Goal: Task Accomplishment & Management: Manage account settings

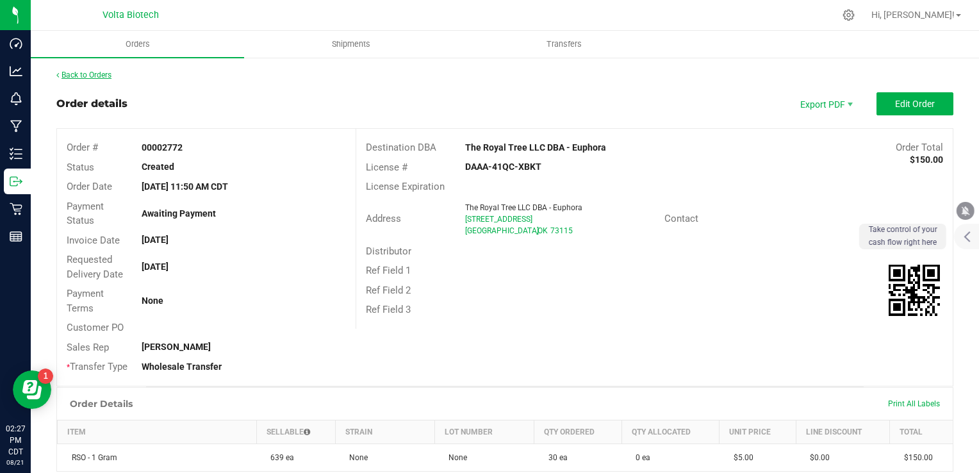
click at [74, 78] on link "Back to Orders" at bounding box center [83, 75] width 55 height 9
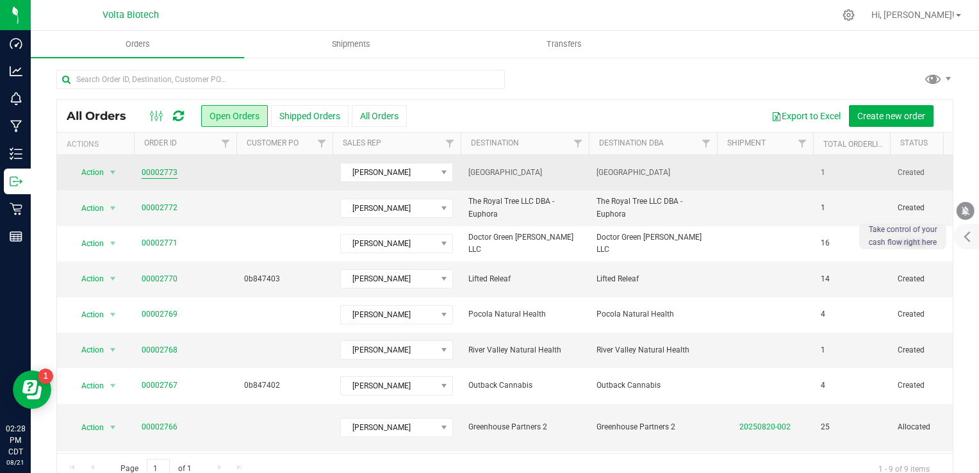
click at [169, 167] on link "00002773" at bounding box center [160, 173] width 36 height 12
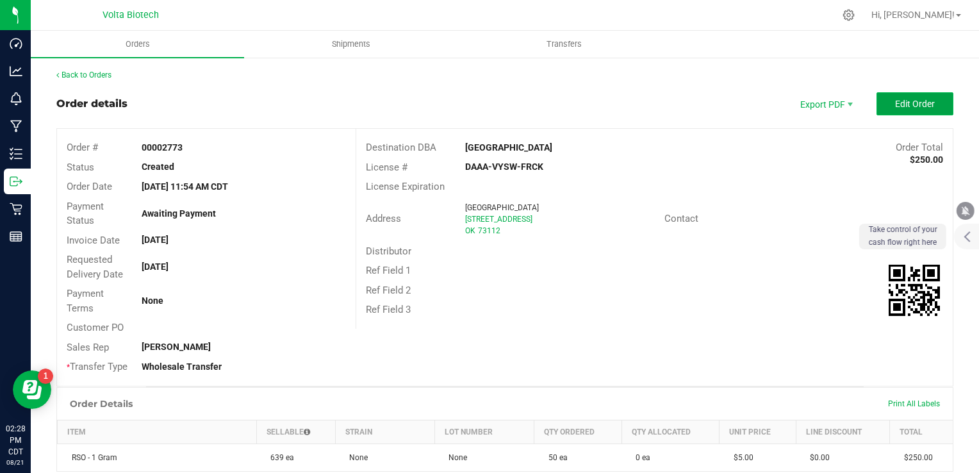
click at [883, 102] on button "Edit Order" at bounding box center [915, 103] width 77 height 23
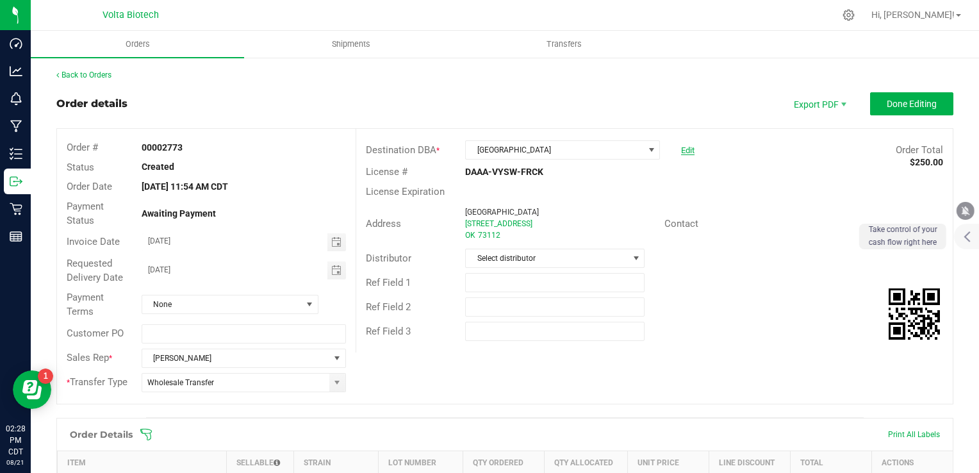
click at [681, 148] on link "Edit" at bounding box center [687, 150] width 13 height 10
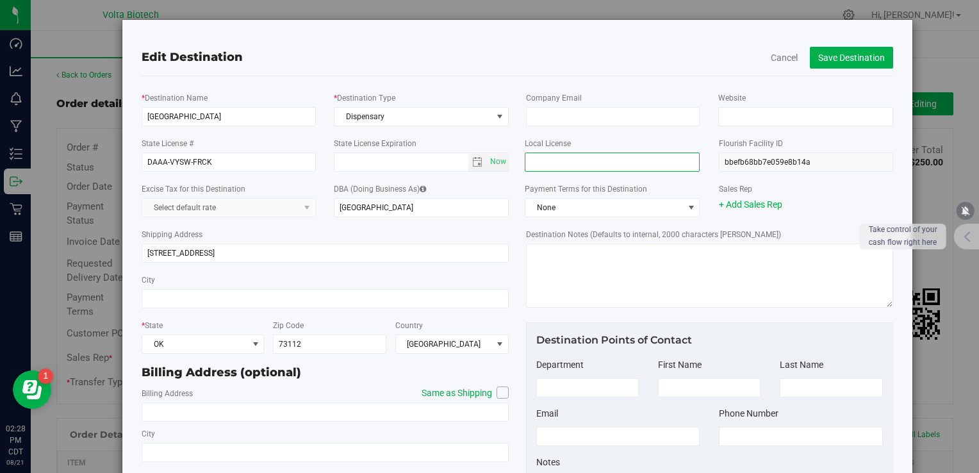
click at [613, 165] on input "text" at bounding box center [612, 162] width 175 height 19
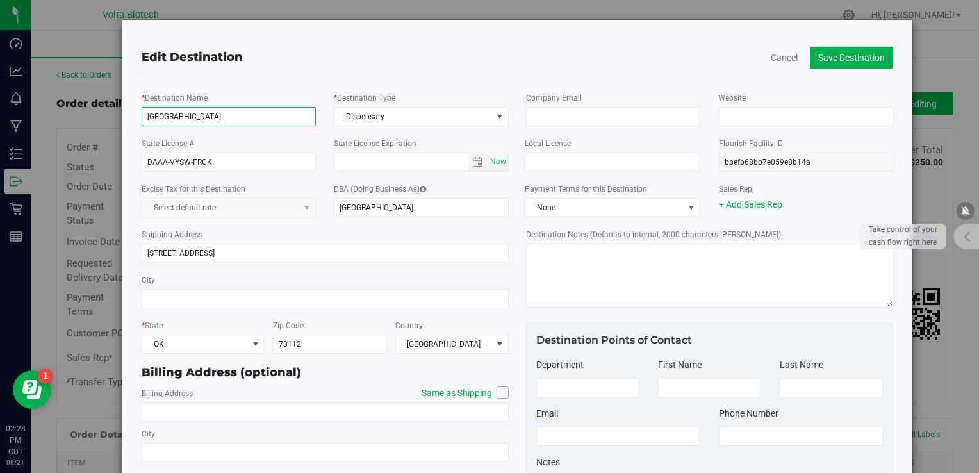
drag, startPoint x: 237, startPoint y: 115, endPoint x: 108, endPoint y: 122, distance: 128.4
click at [108, 122] on div "Edit Destination Cancel Save Destination * Destination Name [GEOGRAPHIC_DATA] *…" at bounding box center [494, 279] width 837 height 520
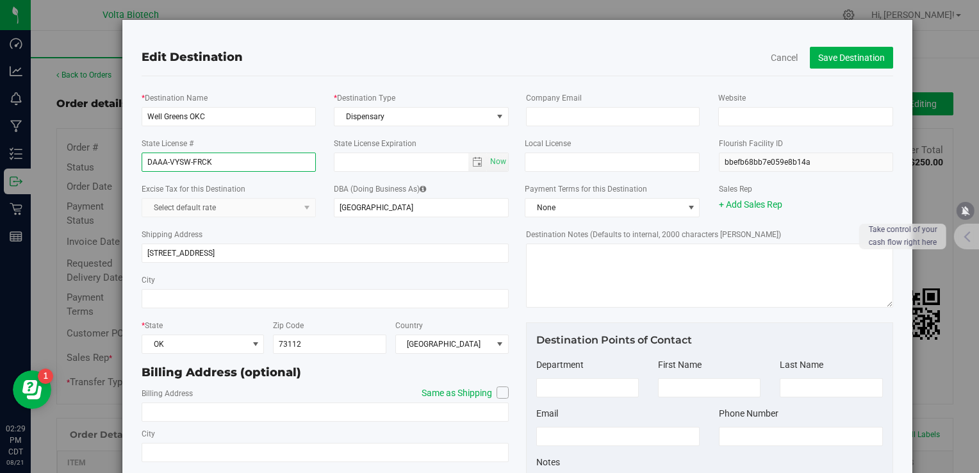
click at [174, 165] on input "DAAA-VYSW-FRCK" at bounding box center [229, 162] width 174 height 19
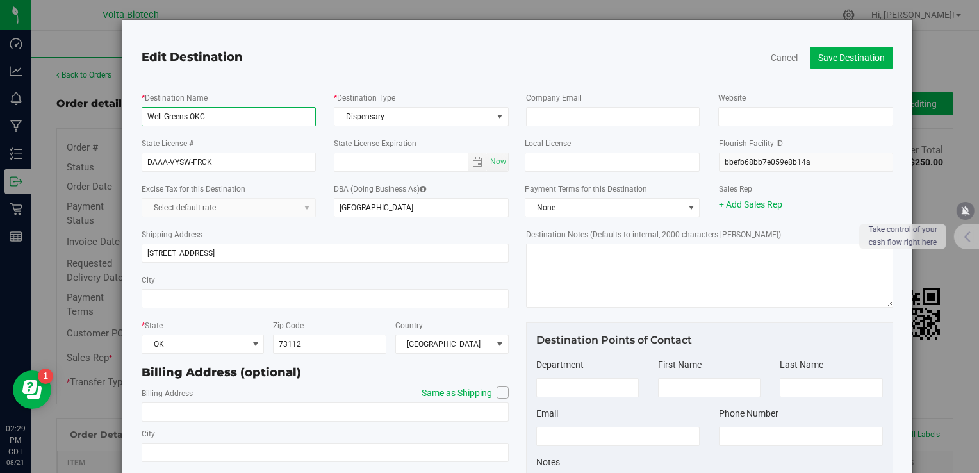
click at [252, 117] on input "Well Greens OKC" at bounding box center [229, 116] width 174 height 19
type input "Well Greens OKC May LLC"
click at [841, 53] on button "Save Destination" at bounding box center [851, 58] width 83 height 22
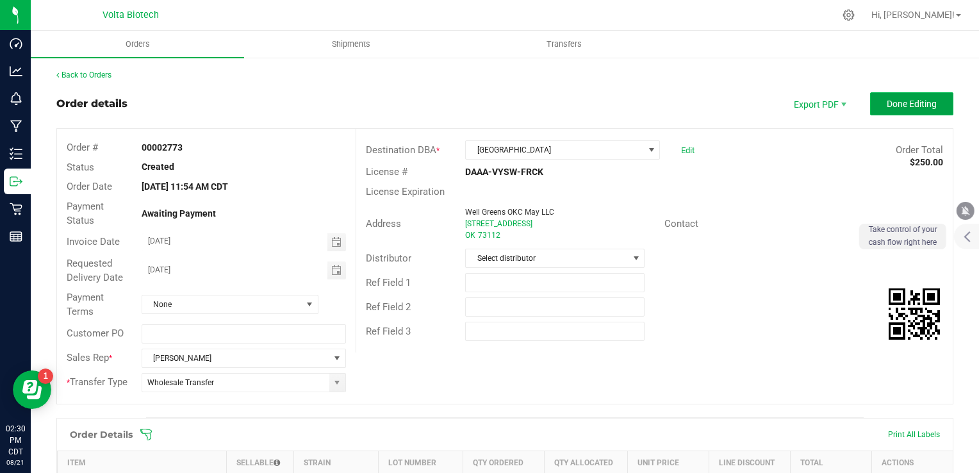
click at [898, 109] on button "Done Editing" at bounding box center [911, 103] width 83 height 23
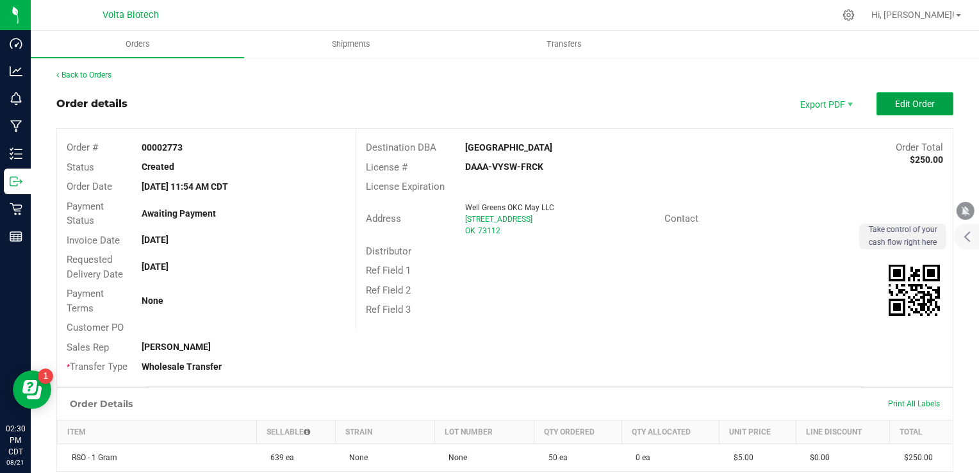
click at [895, 104] on span "Edit Order" at bounding box center [915, 104] width 40 height 10
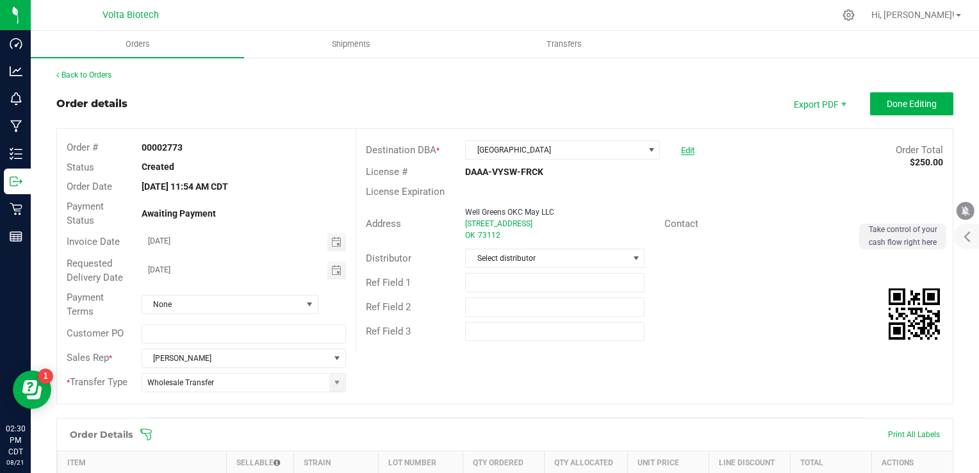
click at [681, 147] on link "Edit" at bounding box center [687, 150] width 13 height 10
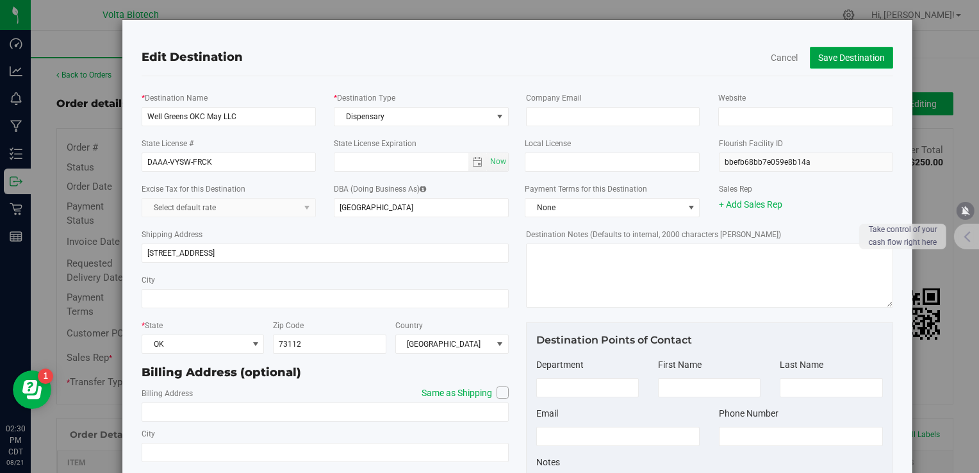
click at [833, 53] on button "Save Destination" at bounding box center [851, 58] width 83 height 22
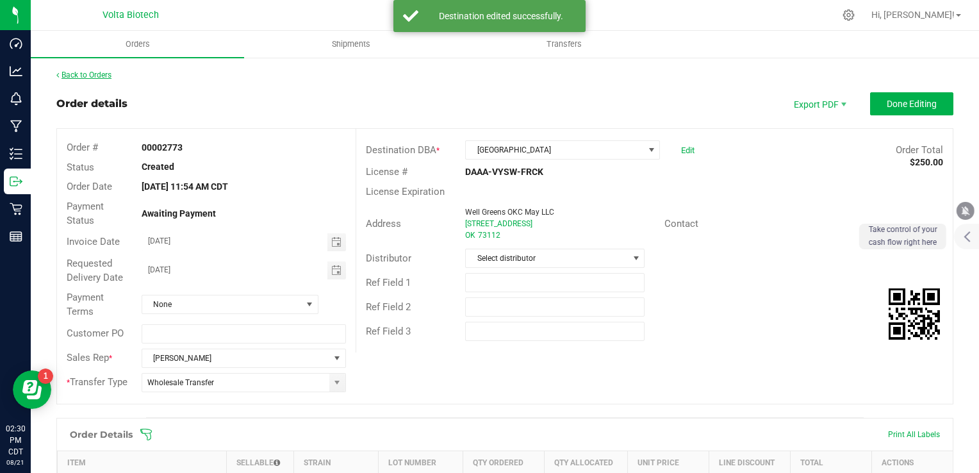
click at [110, 76] on link "Back to Orders" at bounding box center [83, 75] width 55 height 9
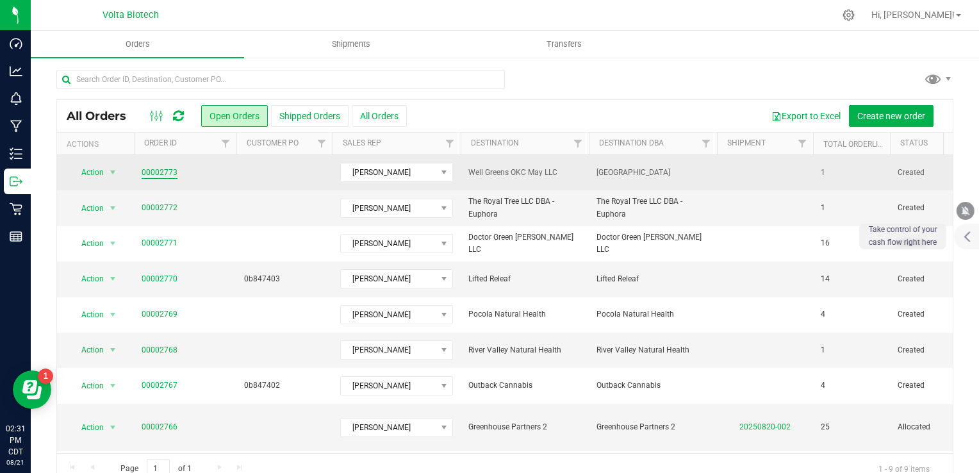
click at [156, 171] on link "00002773" at bounding box center [160, 173] width 36 height 12
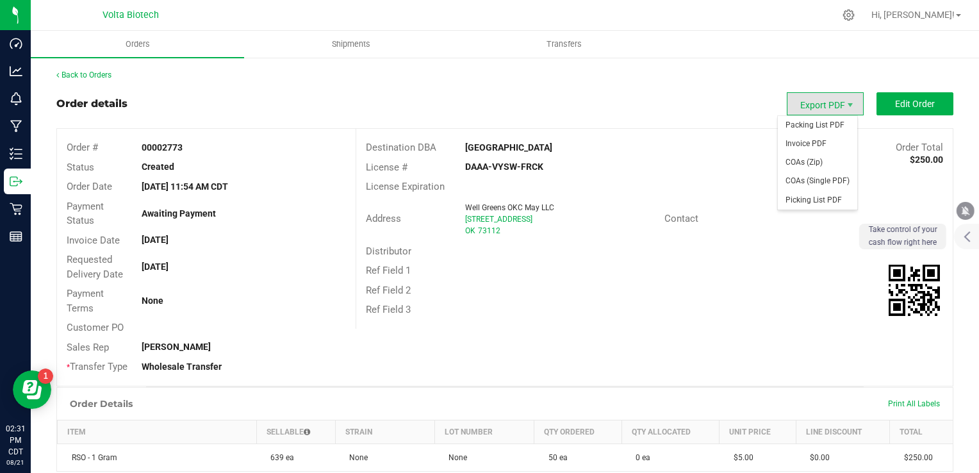
click at [829, 99] on span "Export PDF" at bounding box center [825, 103] width 77 height 23
click at [824, 147] on span "Invoice PDF" at bounding box center [817, 144] width 79 height 19
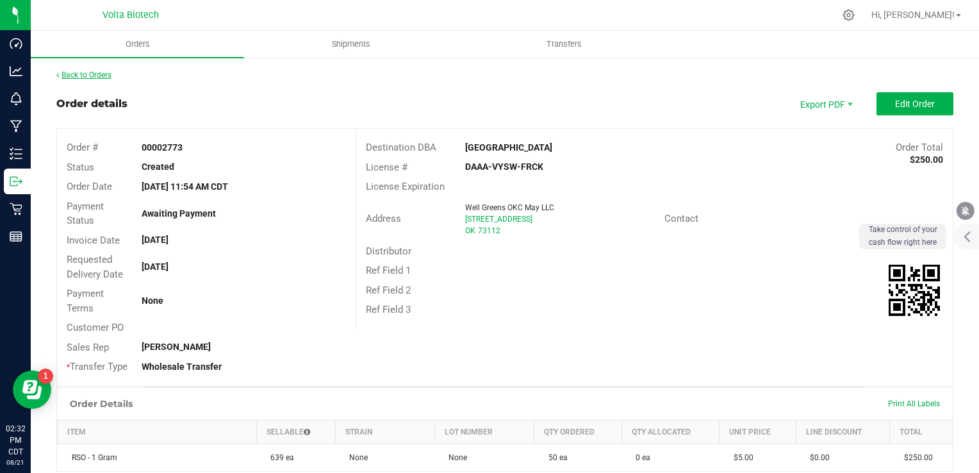
click at [94, 76] on link "Back to Orders" at bounding box center [83, 75] width 55 height 9
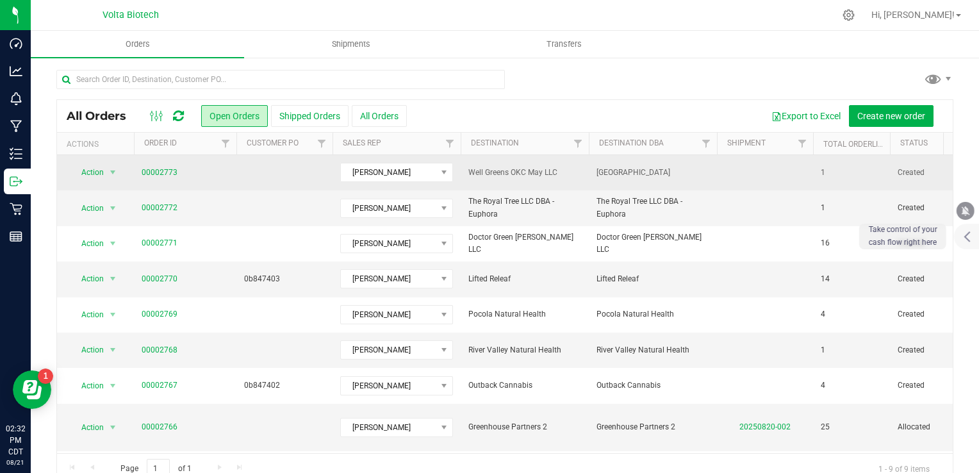
click at [710, 173] on td "[GEOGRAPHIC_DATA]" at bounding box center [653, 172] width 128 height 35
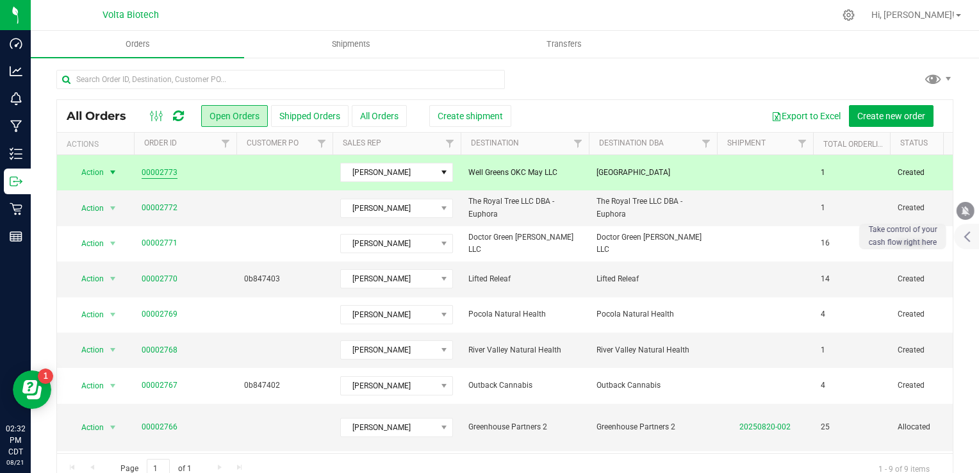
click at [165, 171] on link "00002773" at bounding box center [160, 173] width 36 height 12
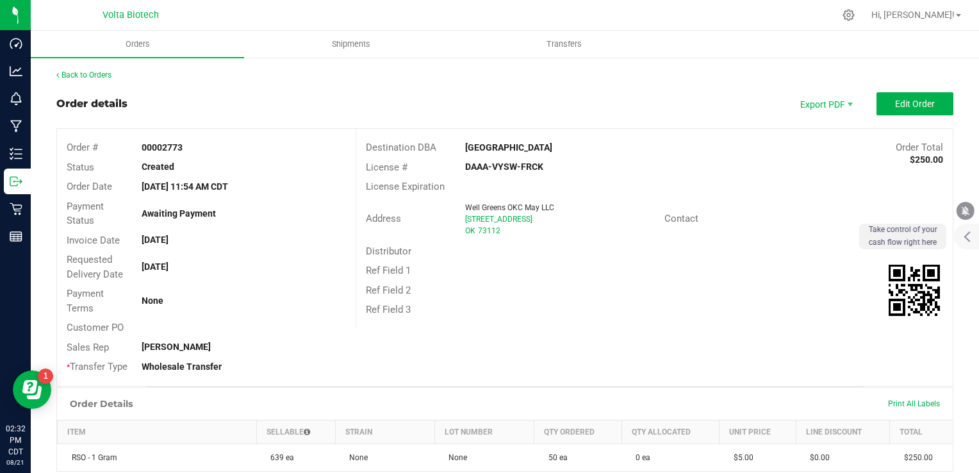
click at [511, 147] on div "[GEOGRAPHIC_DATA]" at bounding box center [580, 147] width 249 height 13
click at [897, 106] on span "Edit Order" at bounding box center [915, 104] width 40 height 10
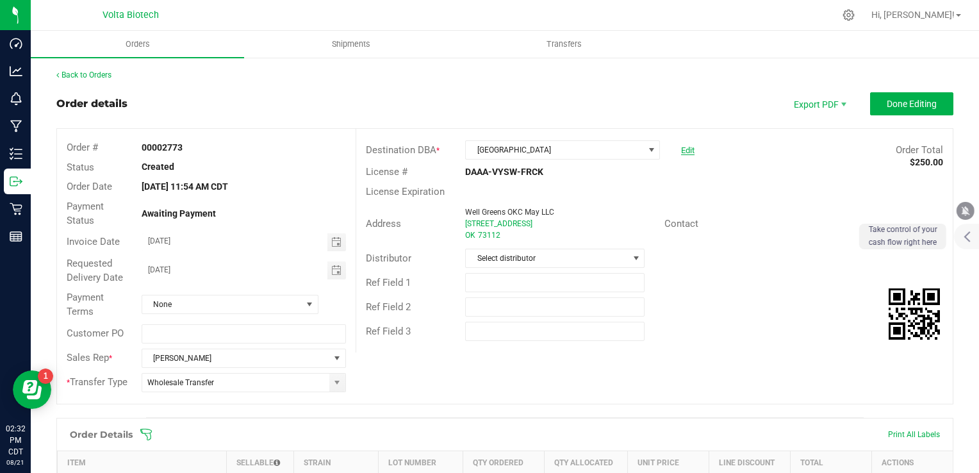
click at [681, 151] on link "Edit" at bounding box center [687, 150] width 13 height 10
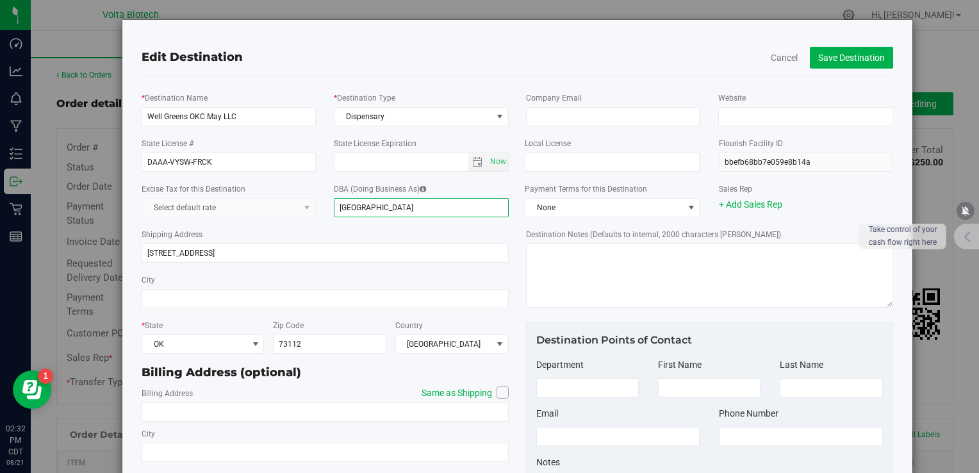
drag, startPoint x: 458, startPoint y: 209, endPoint x: 277, endPoint y: 217, distance: 180.9
click at [277, 217] on div "Excise Tax for this Destination Select default rate DBA (Doing Business As) [GE…" at bounding box center [325, 200] width 386 height 46
click at [820, 56] on button "Save Destination" at bounding box center [851, 58] width 83 height 22
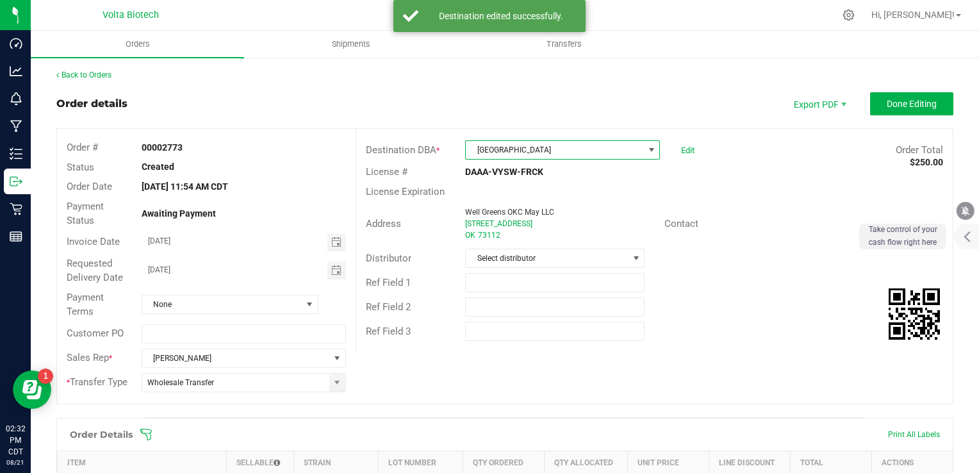
click at [633, 149] on span "[GEOGRAPHIC_DATA]" at bounding box center [555, 150] width 178 height 18
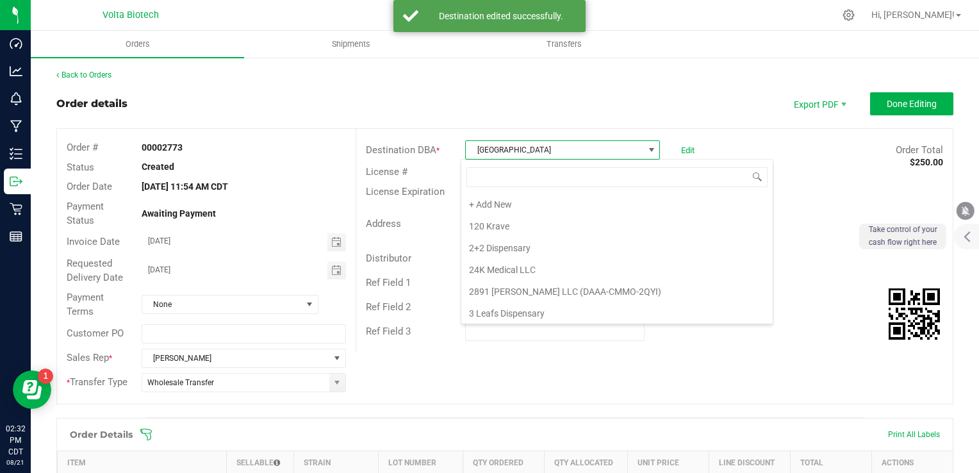
scroll to position [4804, 0]
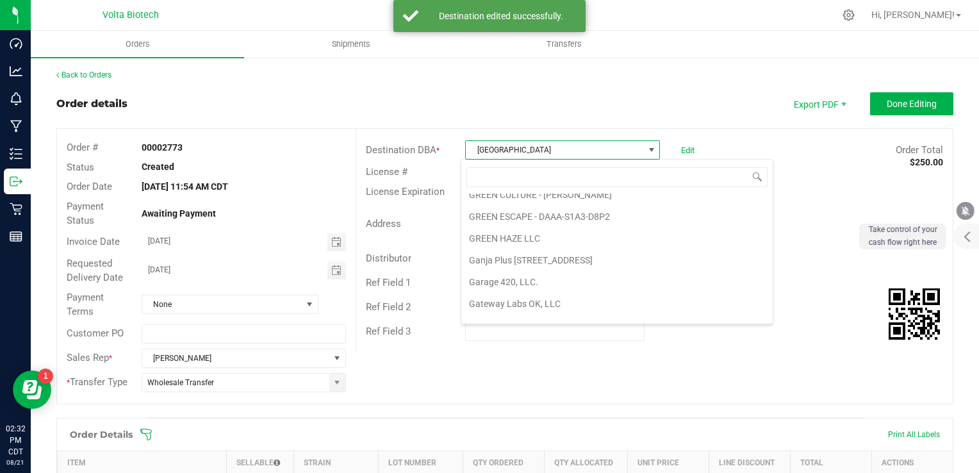
click at [588, 187] on span at bounding box center [616, 177] width 311 height 30
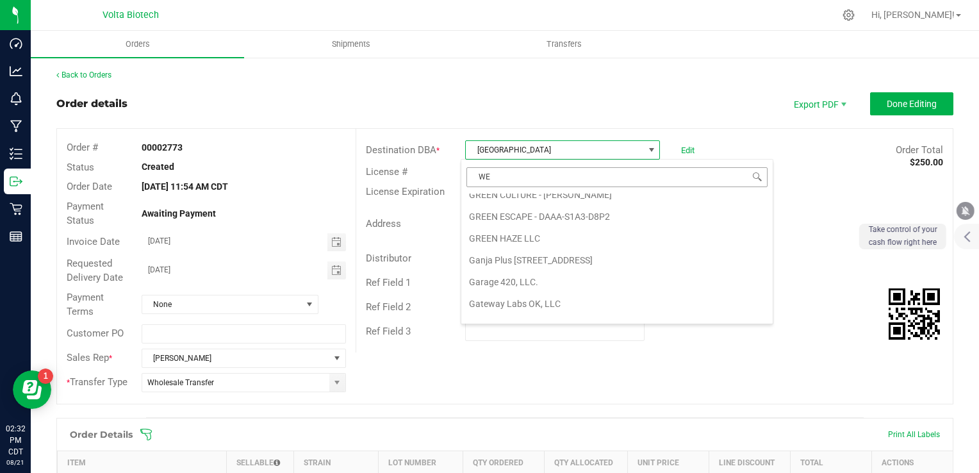
scroll to position [0, 0]
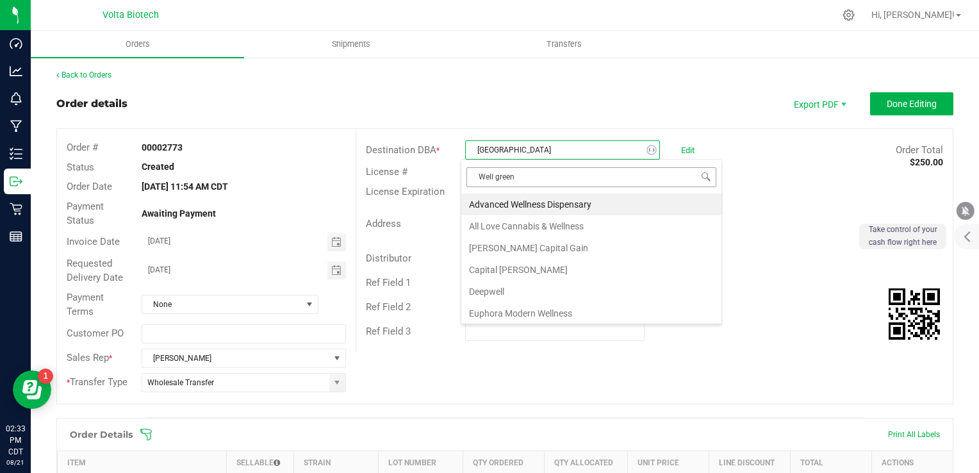
type input "Well greens"
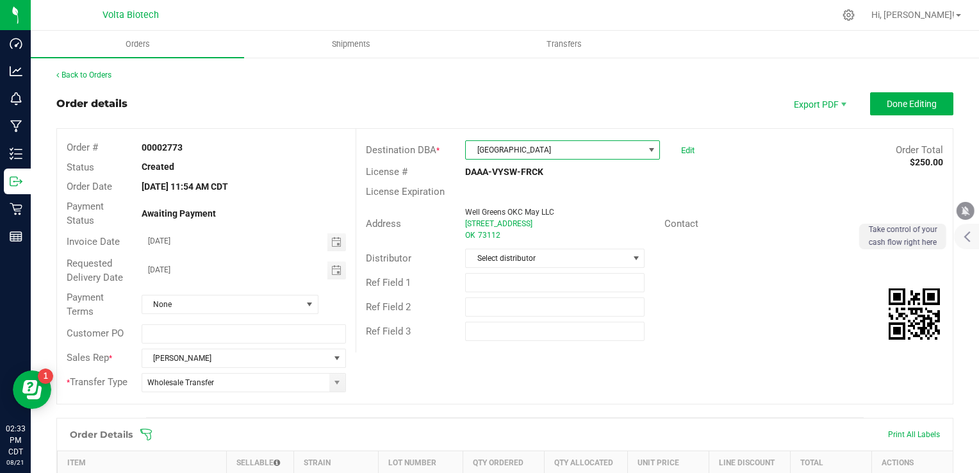
click at [509, 152] on span "[GEOGRAPHIC_DATA]" at bounding box center [555, 150] width 178 height 18
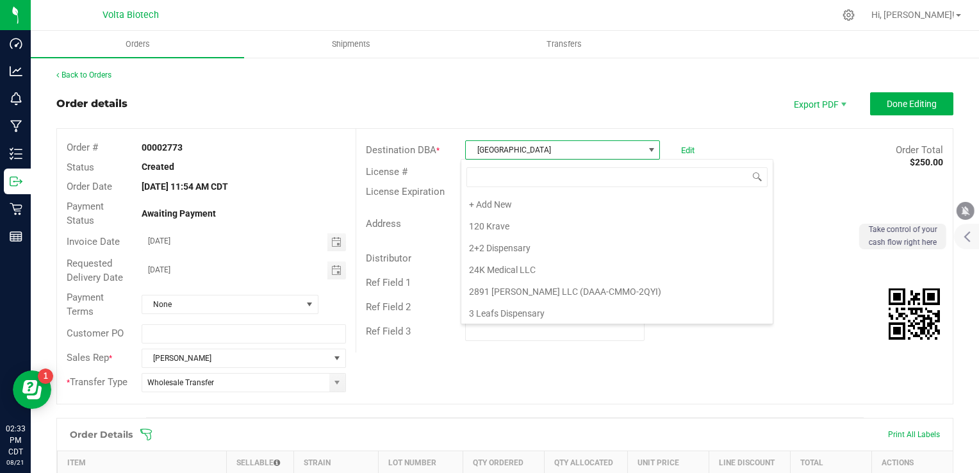
scroll to position [4804, 0]
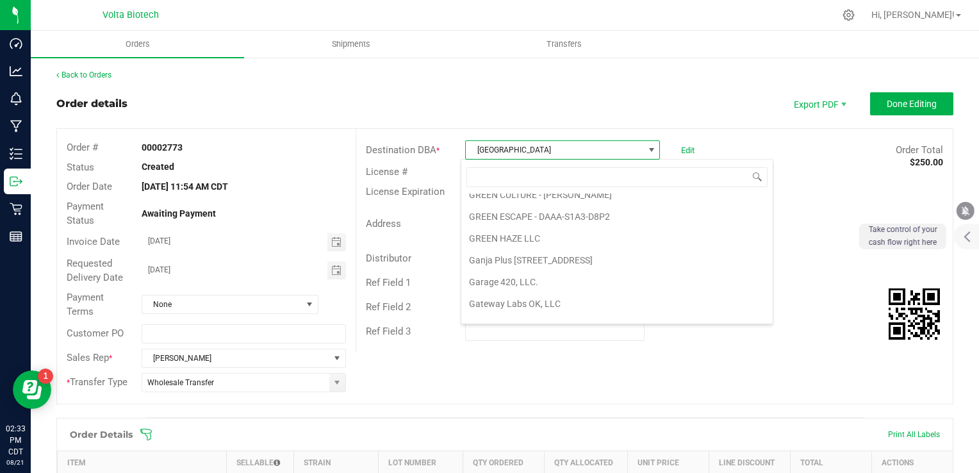
click at [570, 130] on div "Destination DBA * Goat House Edit Order Total $250.00 License # DAAA-VYSW-FRCK …" at bounding box center [654, 241] width 597 height 224
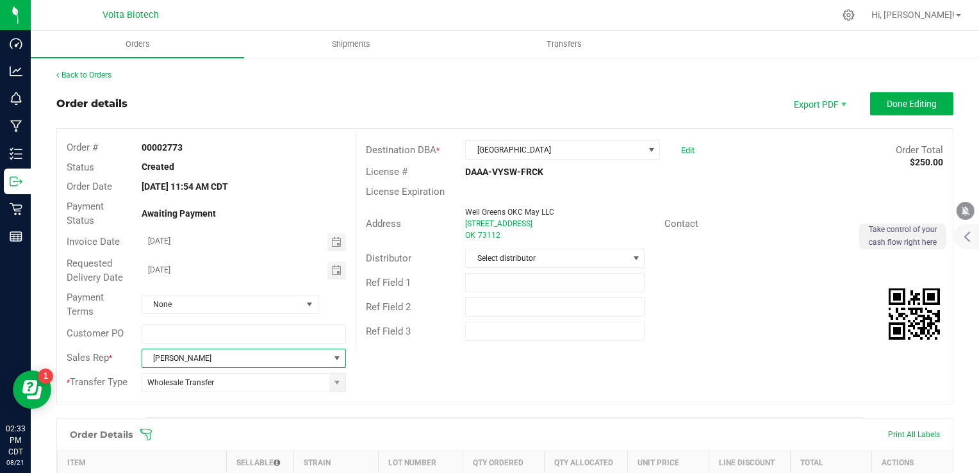
click at [333, 358] on span at bounding box center [337, 358] width 10 height 10
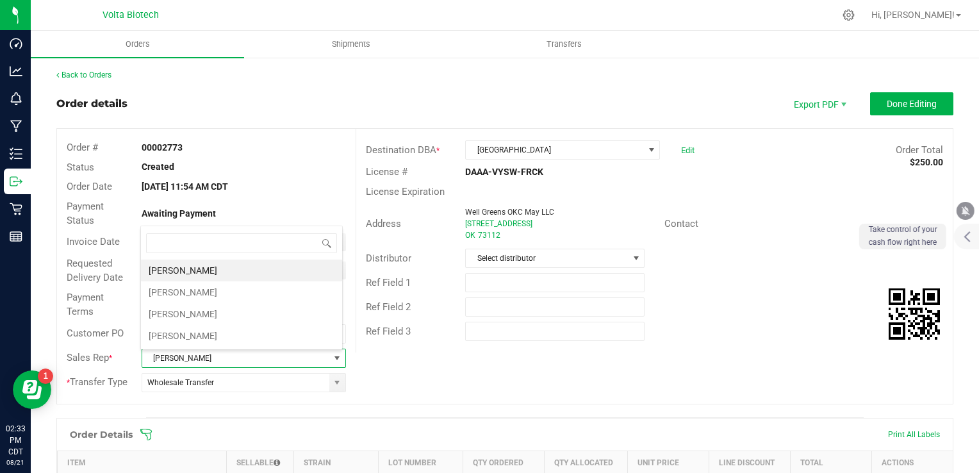
scroll to position [19, 200]
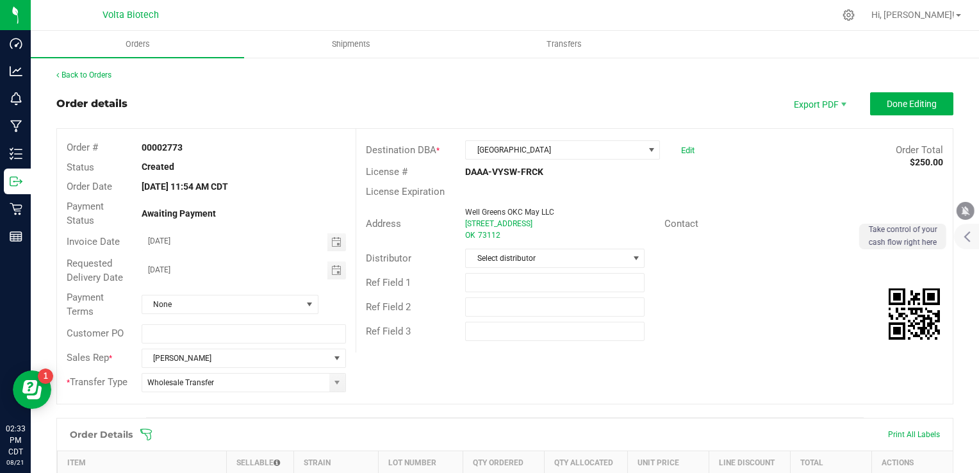
click at [526, 372] on div "Order # 00002773 Status Created Order Date [DATE] 11:54 AM CDT Payment Status A…" at bounding box center [505, 266] width 896 height 275
click at [95, 72] on link "Back to Orders" at bounding box center [83, 75] width 55 height 9
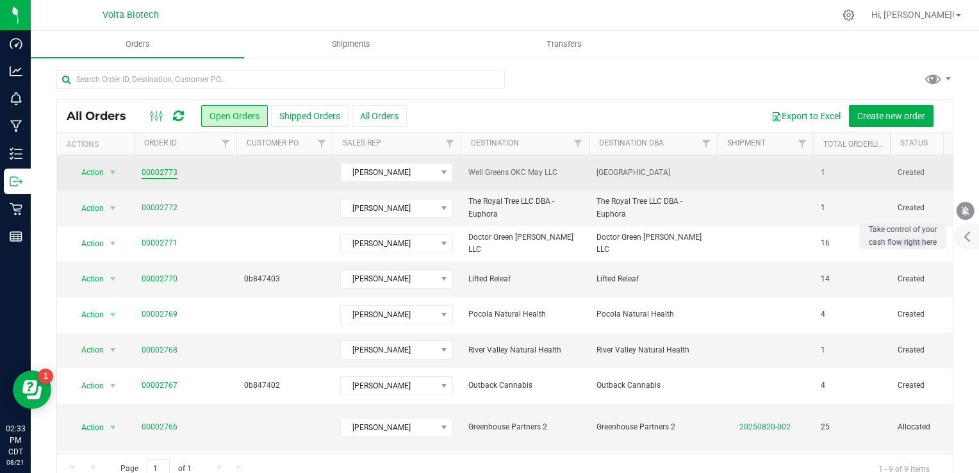
click at [145, 171] on link "00002773" at bounding box center [160, 173] width 36 height 12
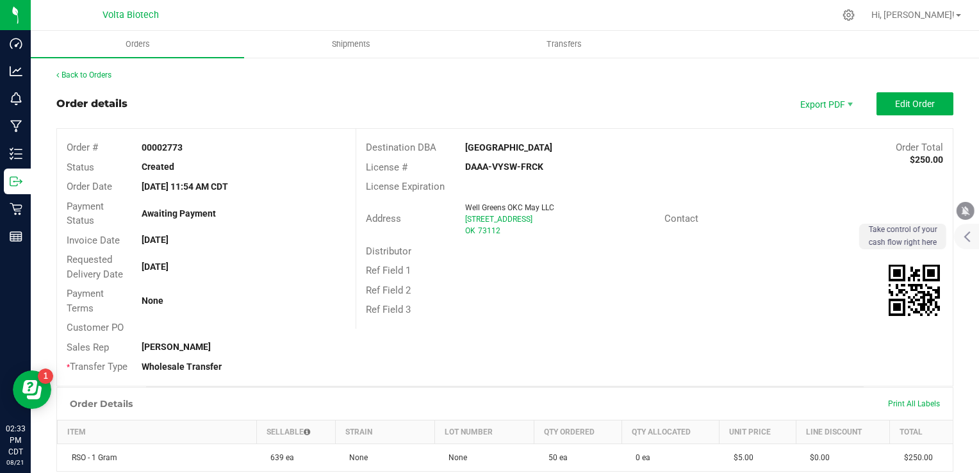
click at [492, 148] on strong "[GEOGRAPHIC_DATA]" at bounding box center [508, 147] width 87 height 10
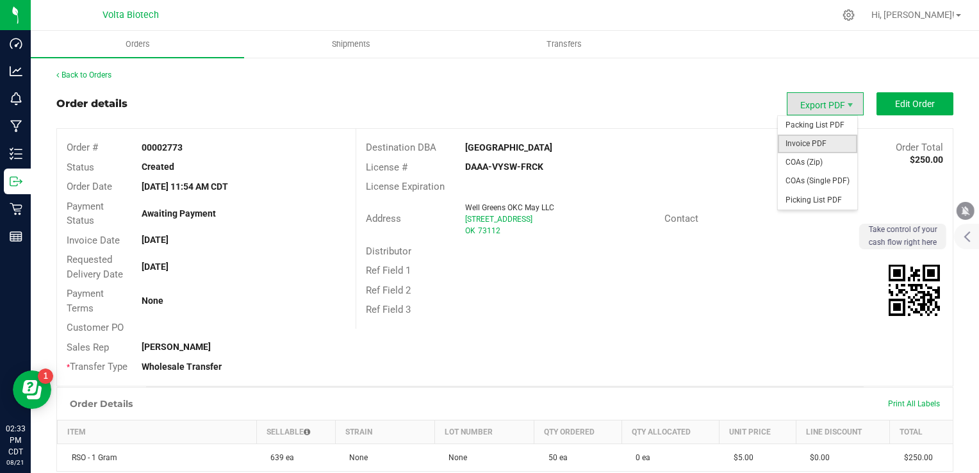
click at [810, 140] on span "Invoice PDF" at bounding box center [817, 144] width 79 height 19
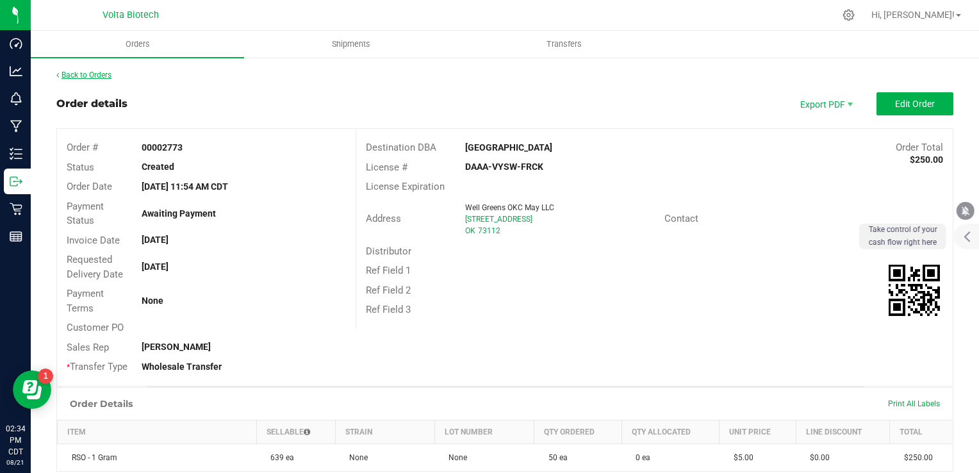
click at [103, 73] on link "Back to Orders" at bounding box center [83, 75] width 55 height 9
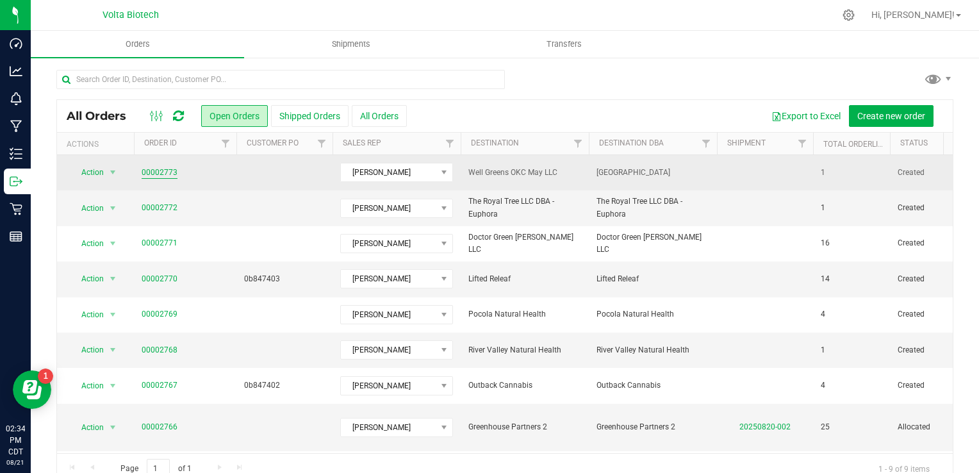
click at [149, 170] on link "00002773" at bounding box center [160, 173] width 36 height 12
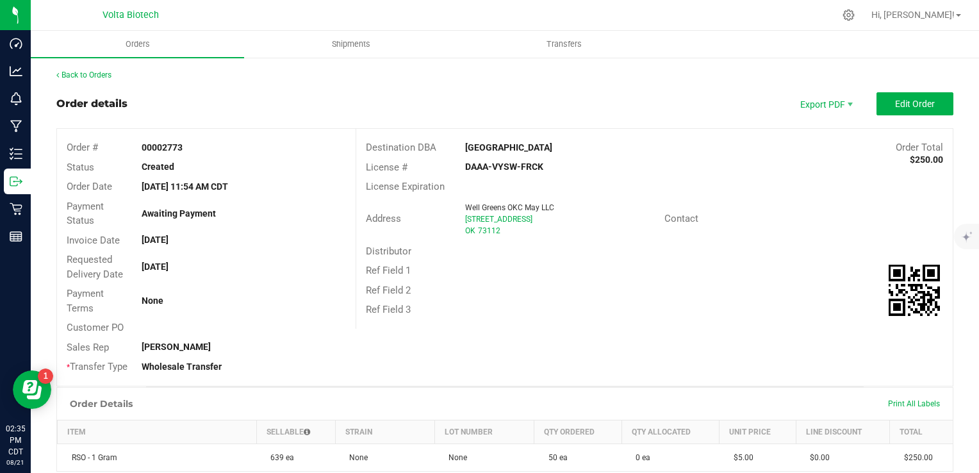
click at [890, 90] on div "Back to Orders Order details Export PDF Edit Order Order # 00002773 Status Crea…" at bounding box center [504, 375] width 897 height 613
click at [887, 109] on button "Edit Order" at bounding box center [915, 103] width 77 height 23
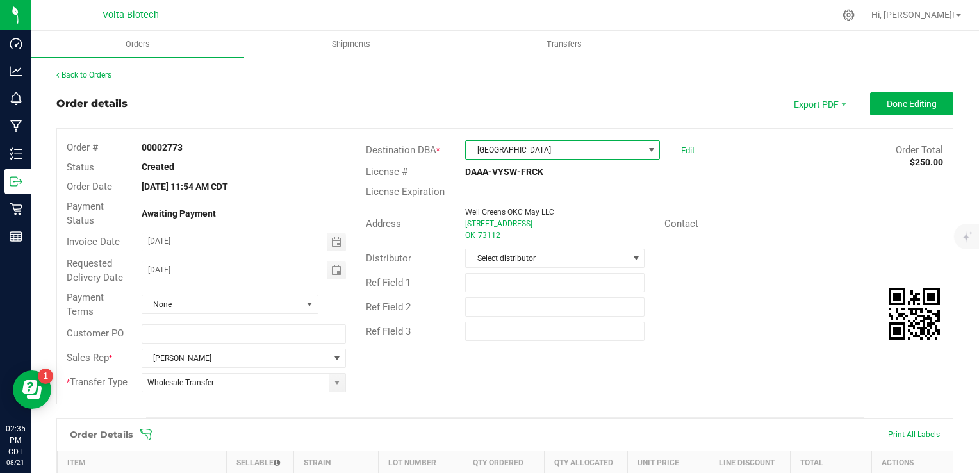
click at [647, 150] on span at bounding box center [652, 150] width 10 height 10
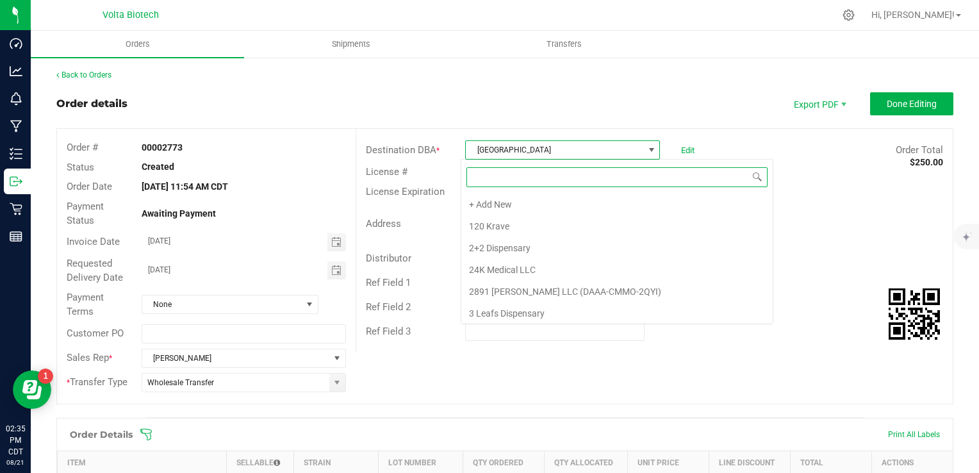
scroll to position [4804, 0]
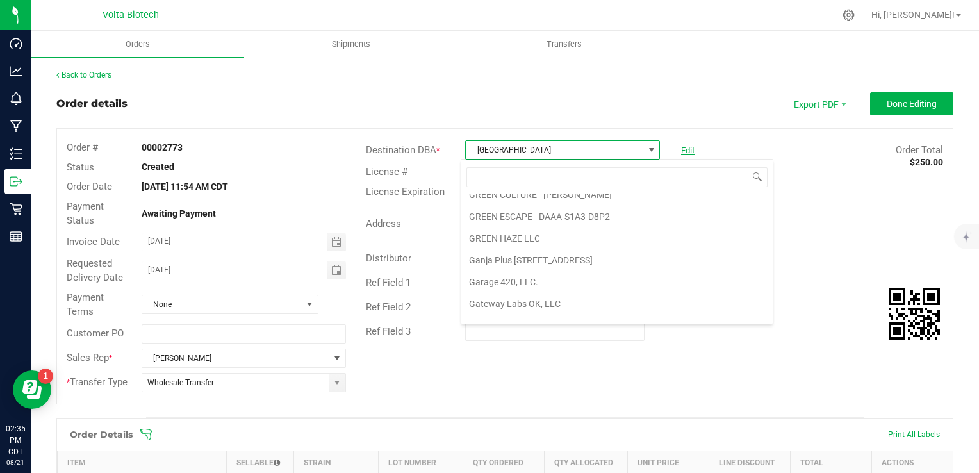
click at [681, 145] on link "Edit" at bounding box center [687, 150] width 13 height 10
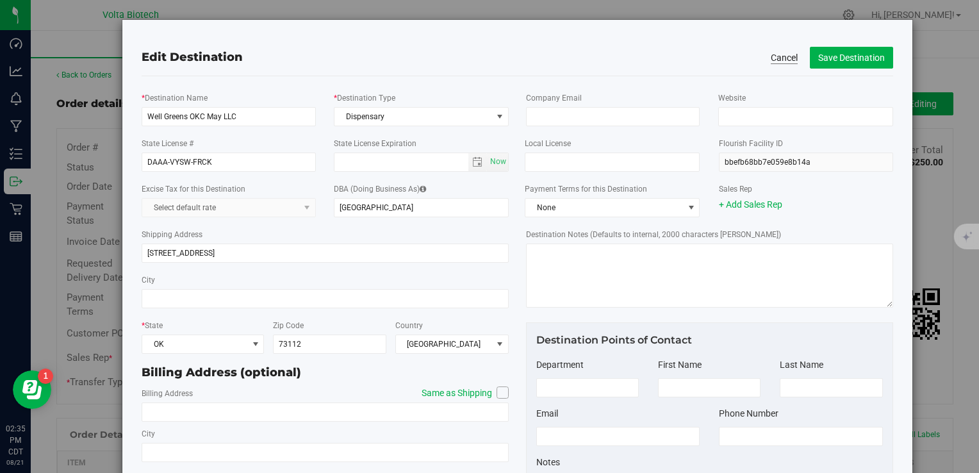
click at [772, 62] on button "Cancel" at bounding box center [784, 57] width 27 height 13
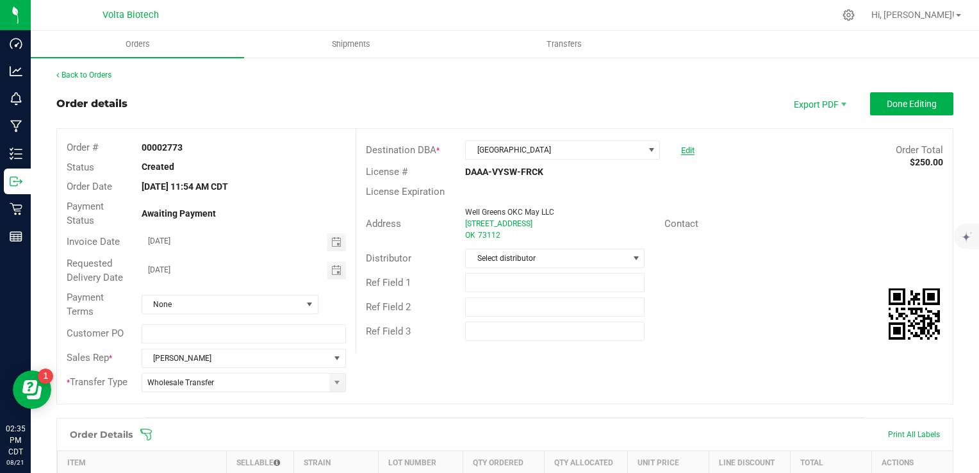
click at [681, 153] on link "Edit" at bounding box center [687, 150] width 13 height 10
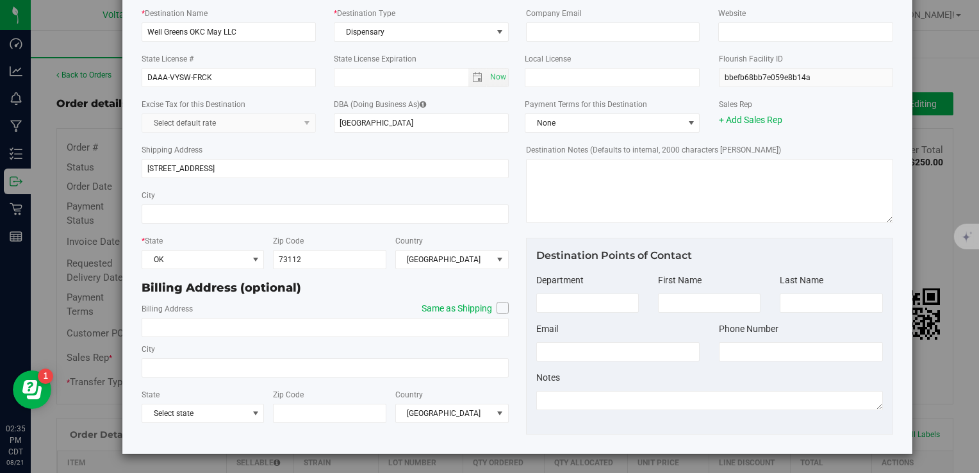
scroll to position [0, 0]
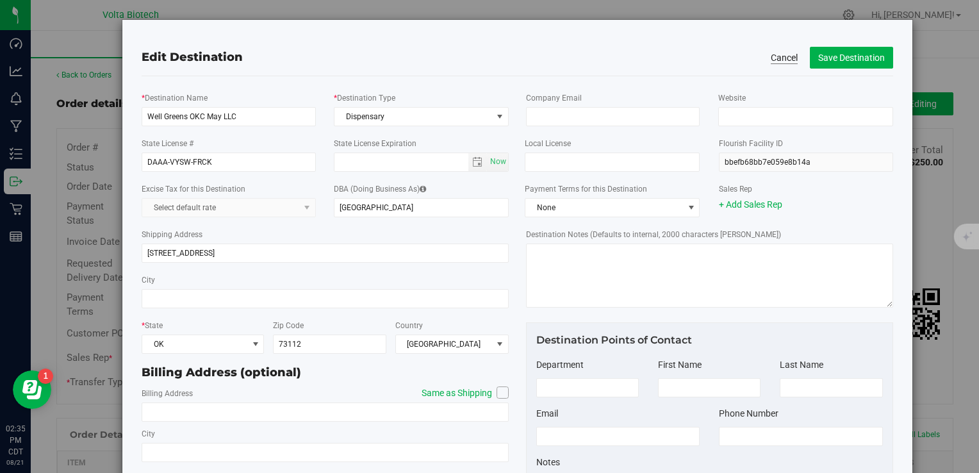
click at [785, 60] on button "Cancel" at bounding box center [784, 57] width 27 height 13
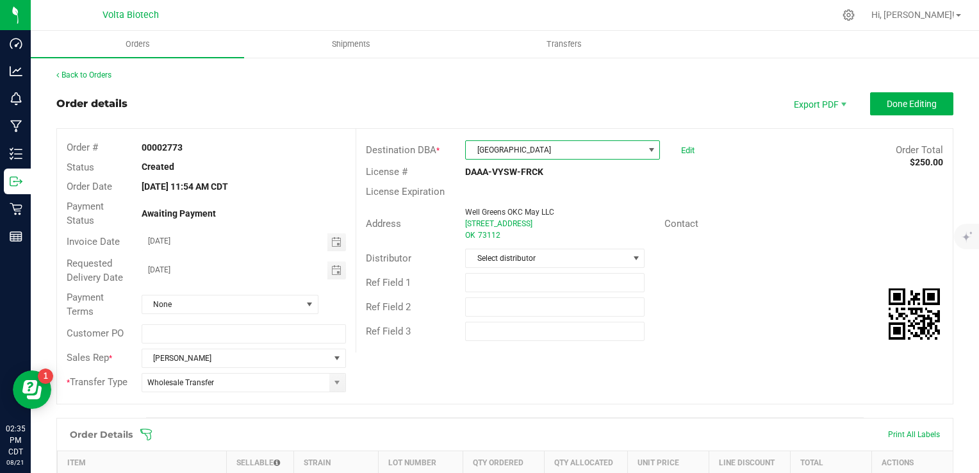
click at [615, 145] on span "[GEOGRAPHIC_DATA]" at bounding box center [555, 150] width 178 height 18
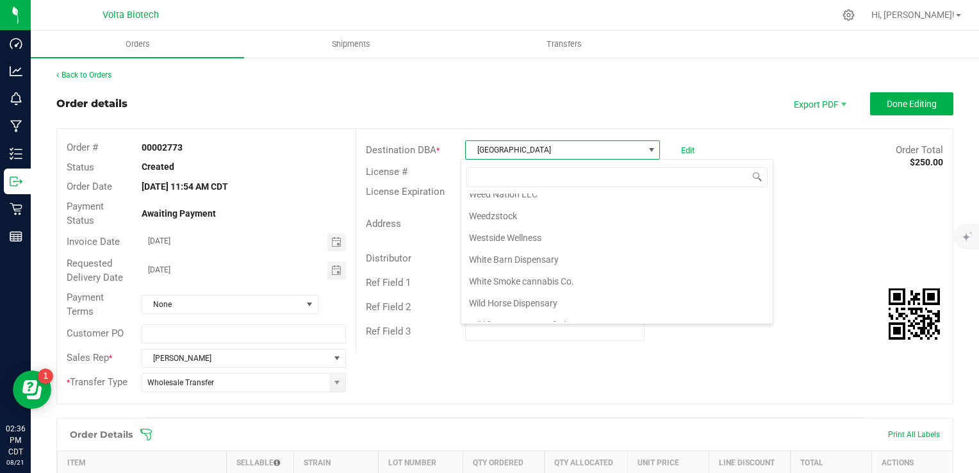
scroll to position [15011, 0]
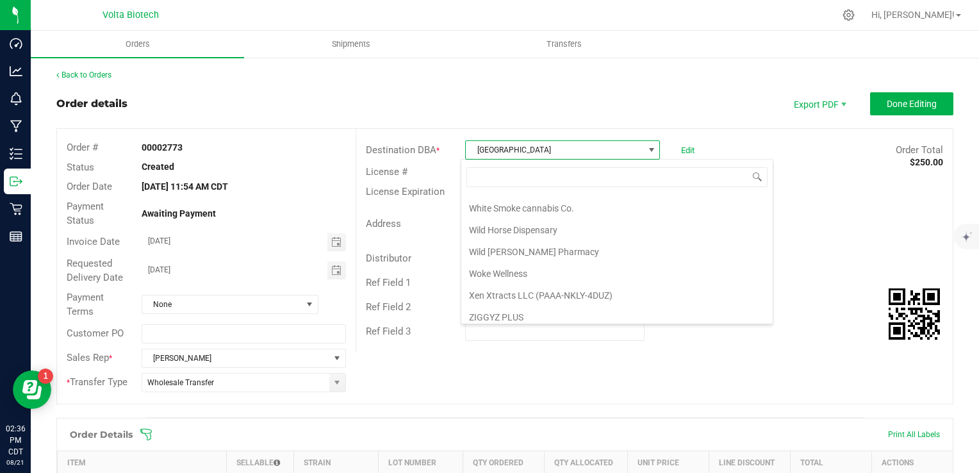
click at [560, 363] on div "Order # 00002773 Status Created Order Date [DATE] 11:54 AM CDT Payment Status A…" at bounding box center [505, 266] width 896 height 275
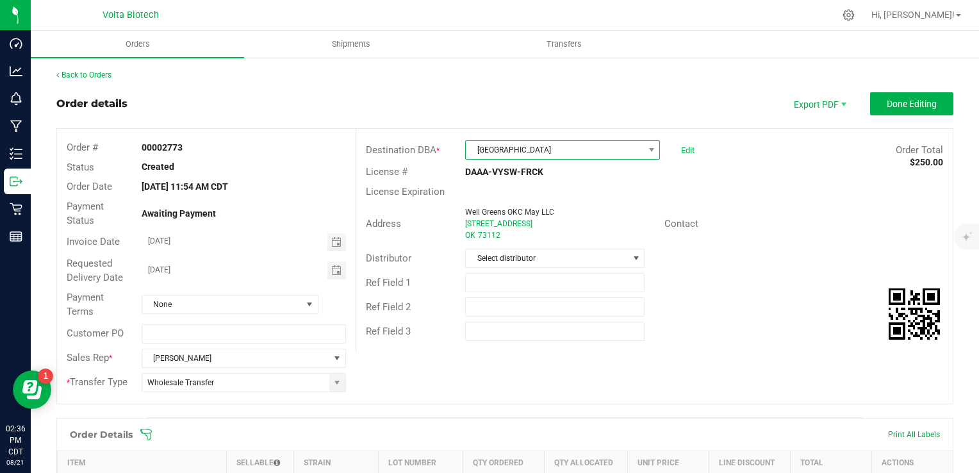
click at [643, 148] on span at bounding box center [651, 150] width 16 height 18
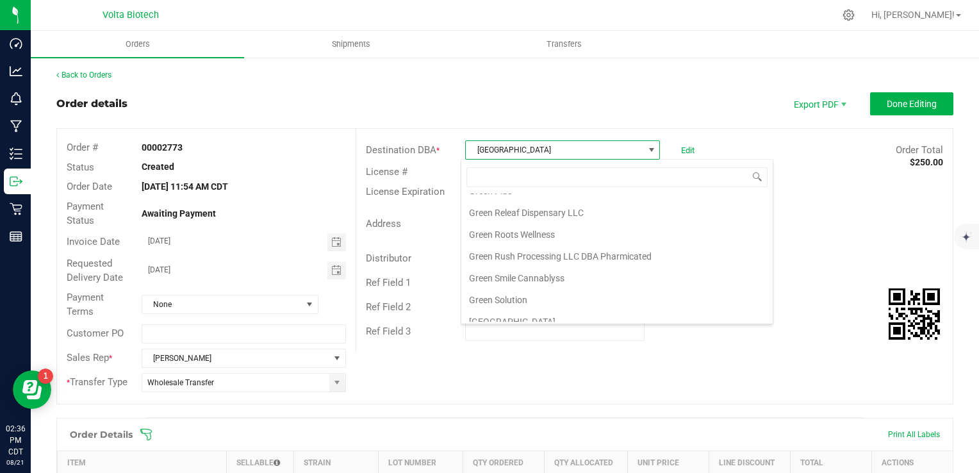
scroll to position [6086, 0]
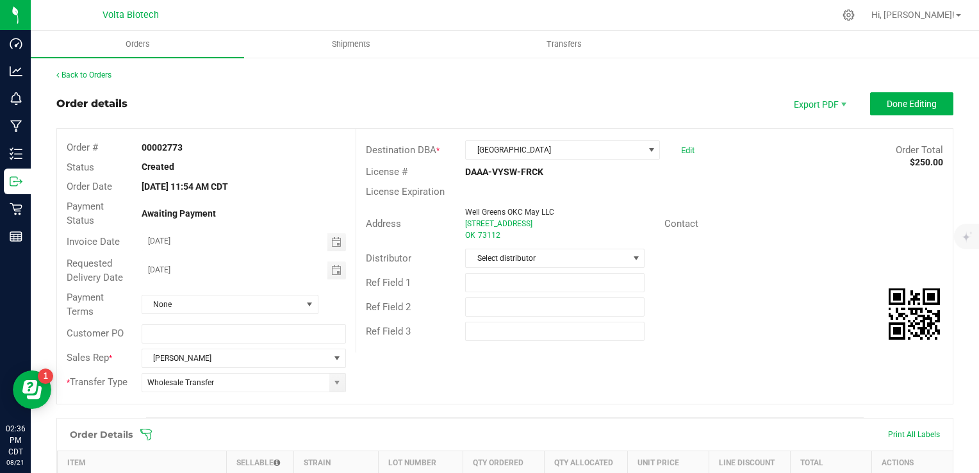
click at [610, 108] on div "Order details Export PDF Done Editing" at bounding box center [504, 103] width 897 height 23
click at [681, 149] on link "Edit" at bounding box center [687, 150] width 13 height 10
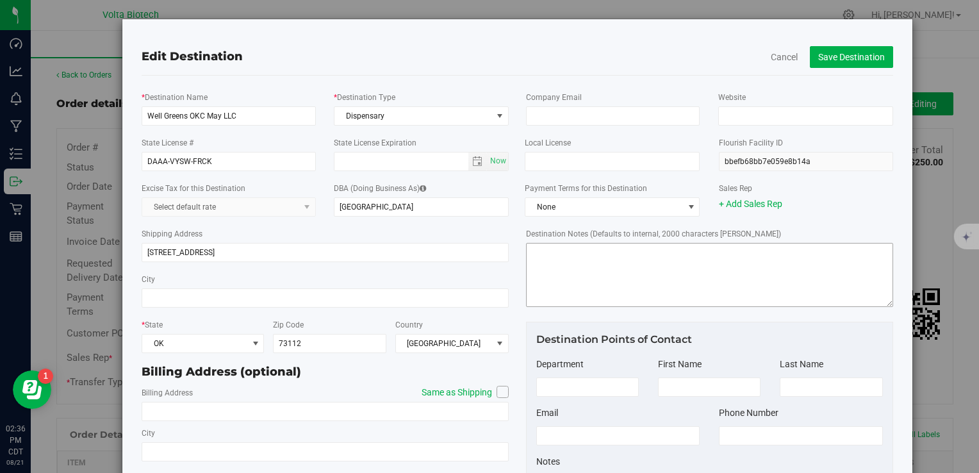
scroll to position [0, 0]
click at [735, 204] on link "+ Add Sales Rep" at bounding box center [750, 204] width 63 height 10
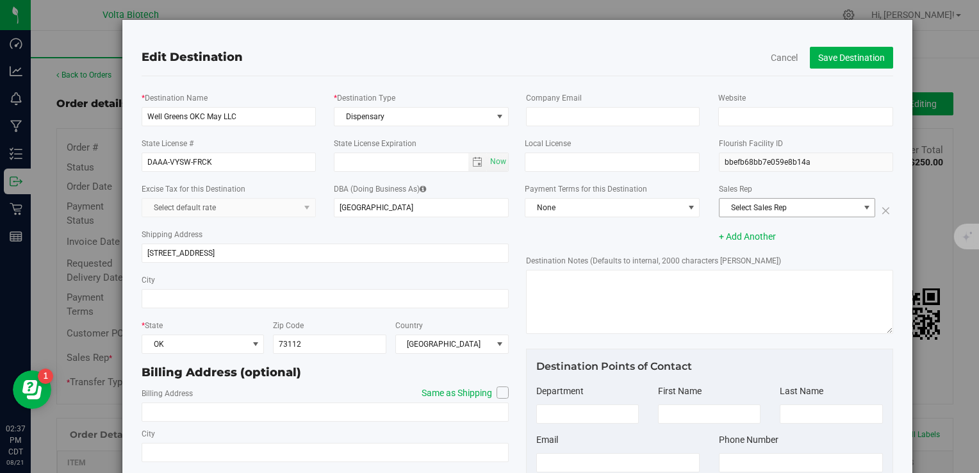
click at [764, 212] on span "Select Sales Rep" at bounding box center [789, 208] width 139 height 18
click at [879, 209] on icon at bounding box center [883, 210] width 15 height 18
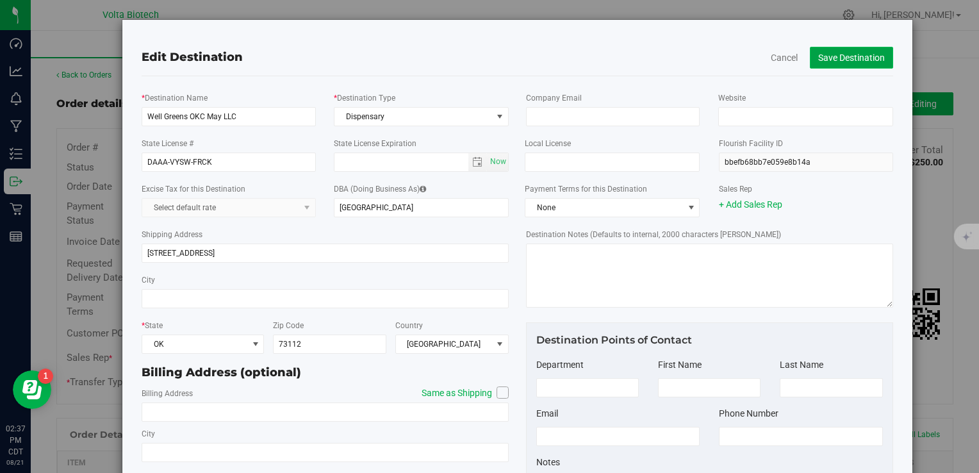
click at [838, 58] on button "Save Destination" at bounding box center [851, 58] width 83 height 22
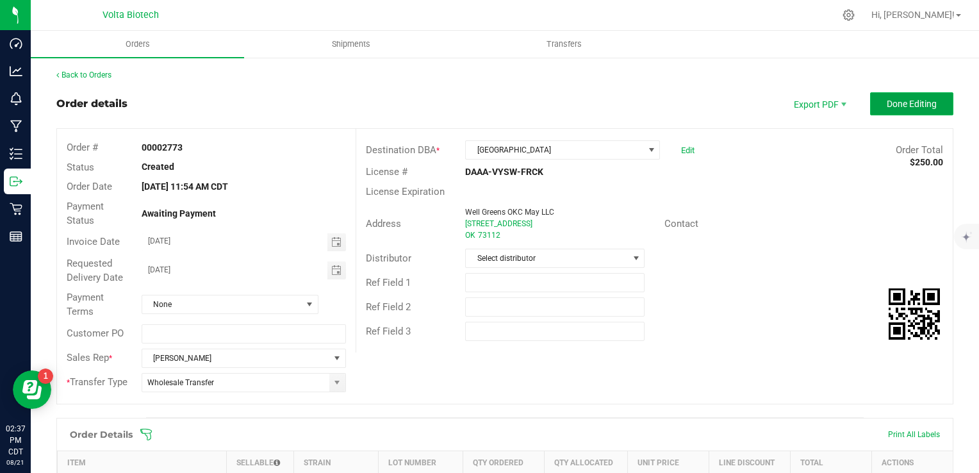
click at [887, 104] on span "Done Editing" at bounding box center [912, 104] width 50 height 10
